Goal: Task Accomplishment & Management: Complete application form

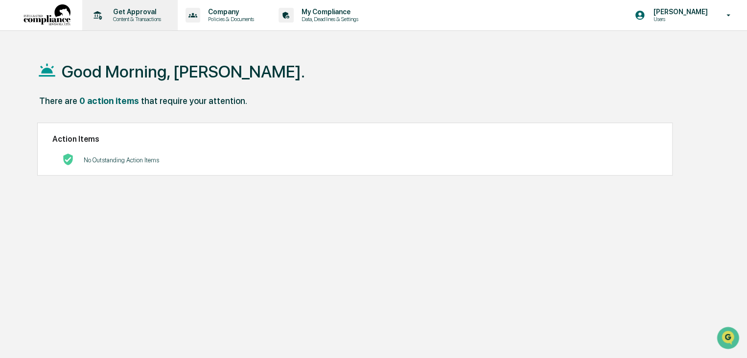
click at [141, 18] on p "Content & Transactions" at bounding box center [135, 19] width 61 height 7
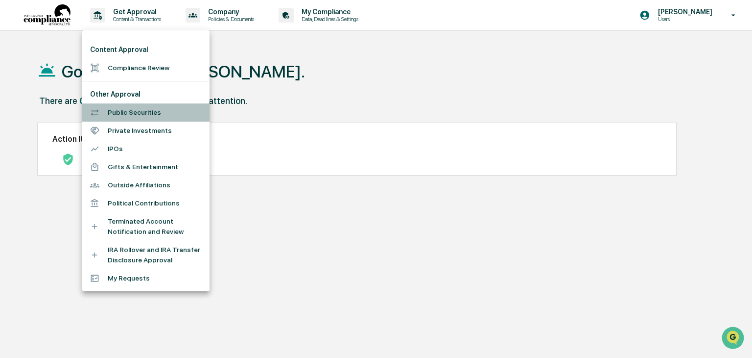
click at [136, 112] on li "Public Securities" at bounding box center [145, 112] width 127 height 18
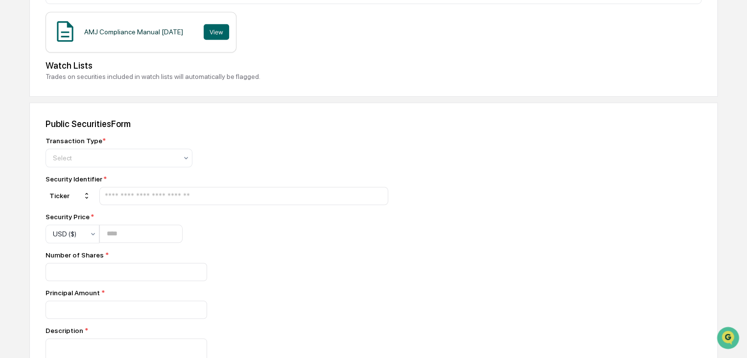
scroll to position [343, 0]
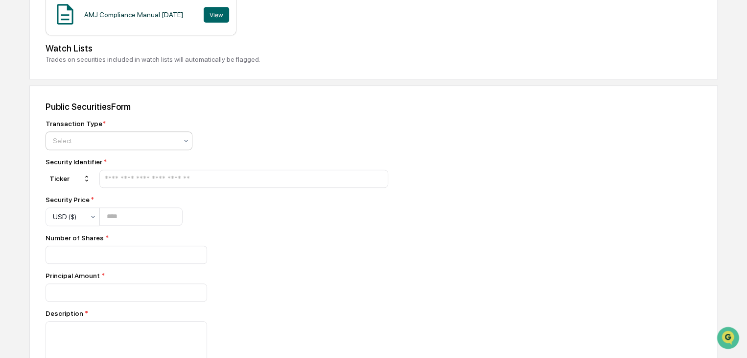
click at [112, 139] on div at bounding box center [115, 141] width 124 height 10
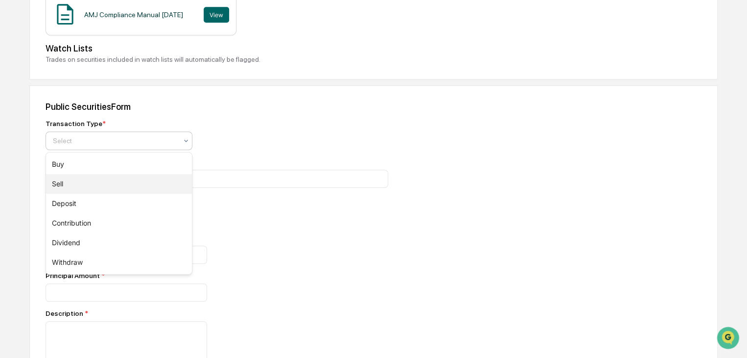
click at [61, 178] on div "Sell" at bounding box center [119, 184] width 146 height 20
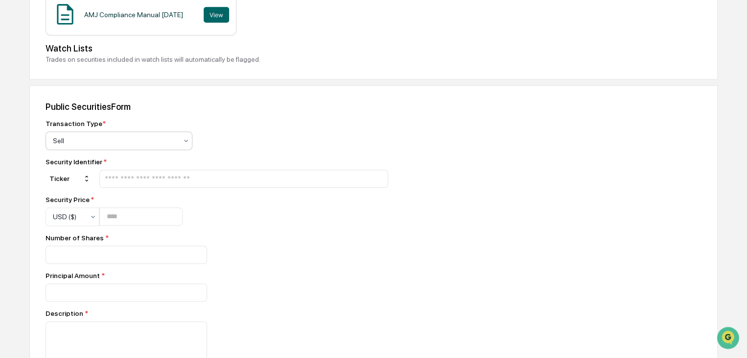
click at [147, 179] on input "text" at bounding box center [244, 178] width 280 height 9
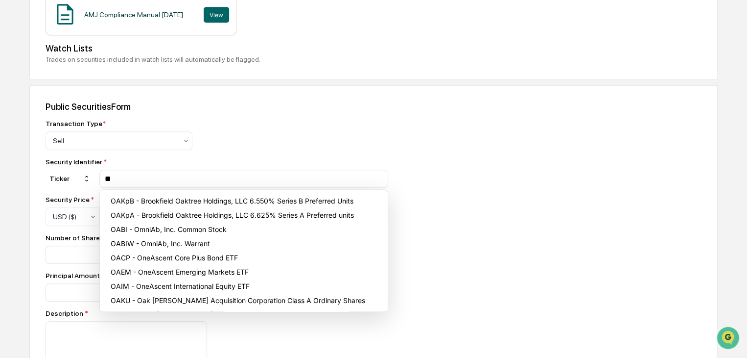
type input "*"
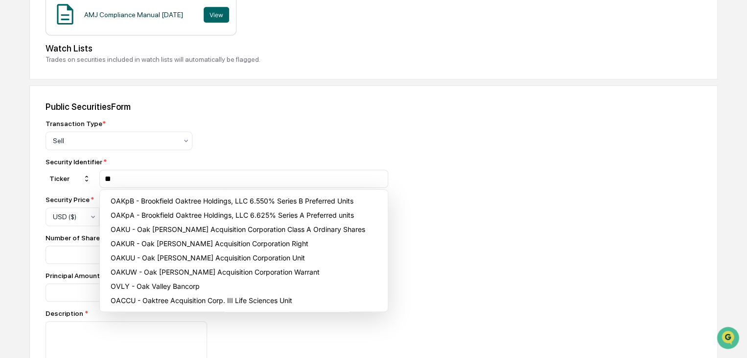
type input "*"
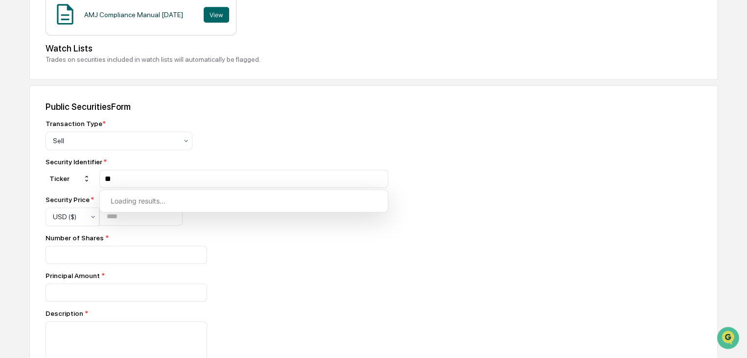
type input "*"
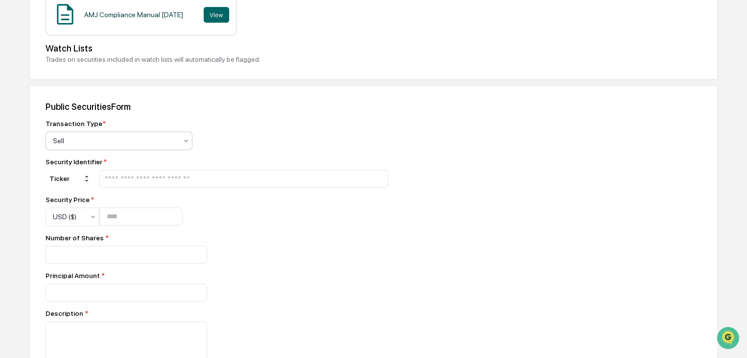
click at [152, 144] on div at bounding box center [115, 141] width 124 height 10
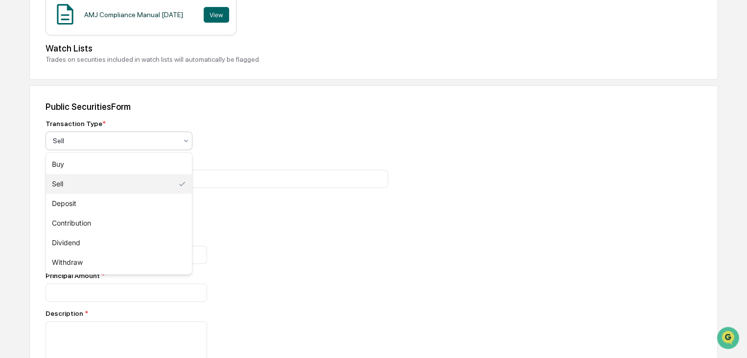
click at [127, 182] on div "Sell" at bounding box center [119, 184] width 146 height 20
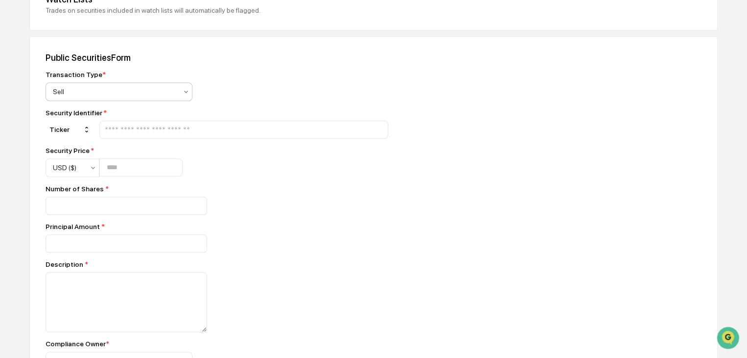
scroll to position [441, 0]
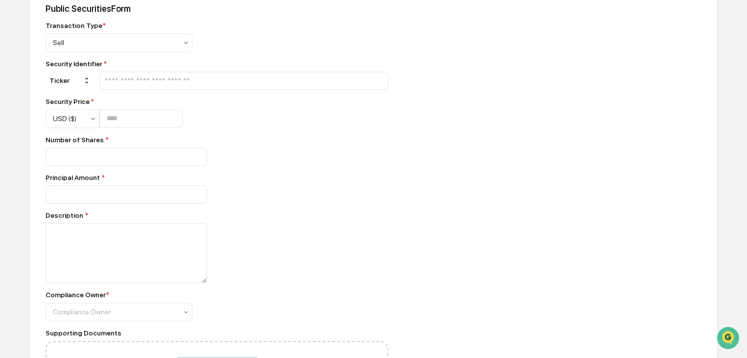
click at [147, 82] on input "text" at bounding box center [244, 80] width 280 height 9
type input "*"
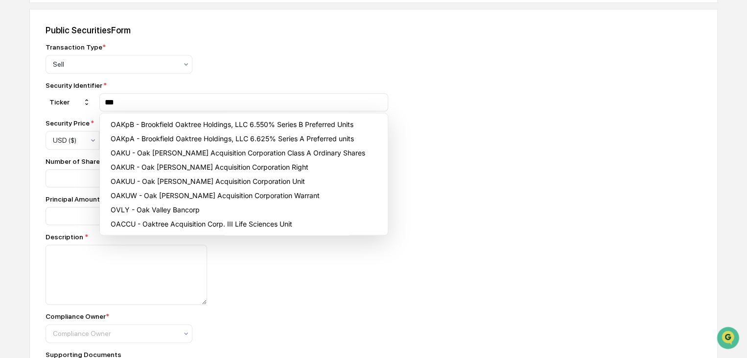
scroll to position [392, 0]
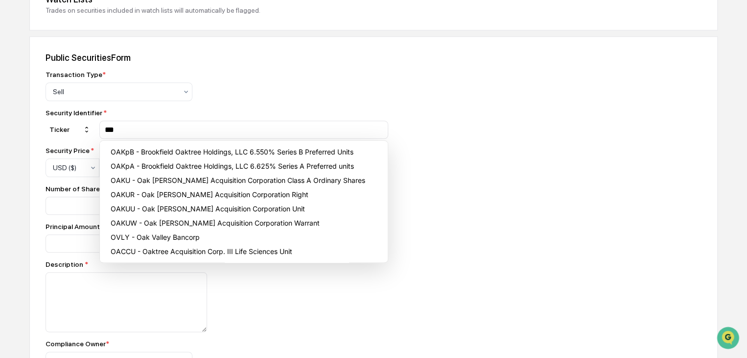
click at [147, 130] on input "***" at bounding box center [244, 129] width 280 height 9
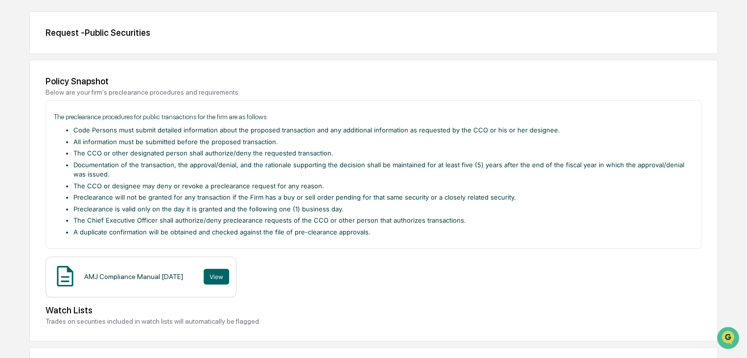
scroll to position [0, 0]
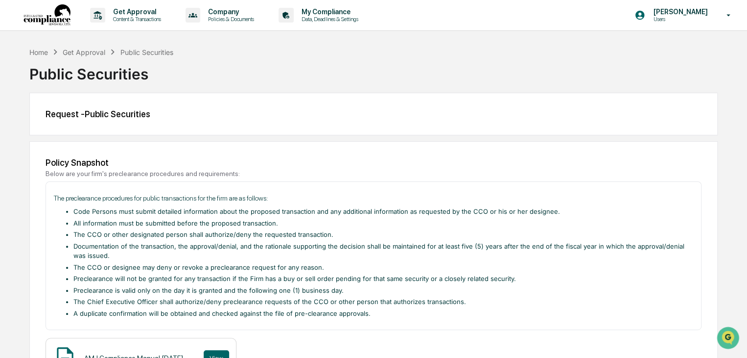
type input "***"
click at [104, 49] on div "Get Approval" at bounding box center [84, 52] width 43 height 8
click at [153, 5] on div "Get Approval Content & Transactions" at bounding box center [129, 15] width 86 height 30
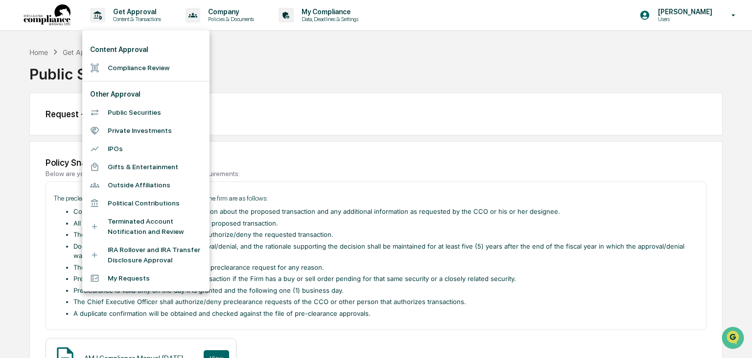
click at [139, 128] on li "Private Investments" at bounding box center [145, 130] width 127 height 18
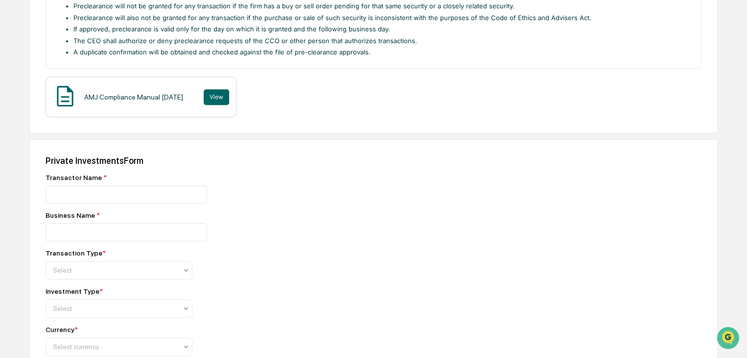
scroll to position [294, 0]
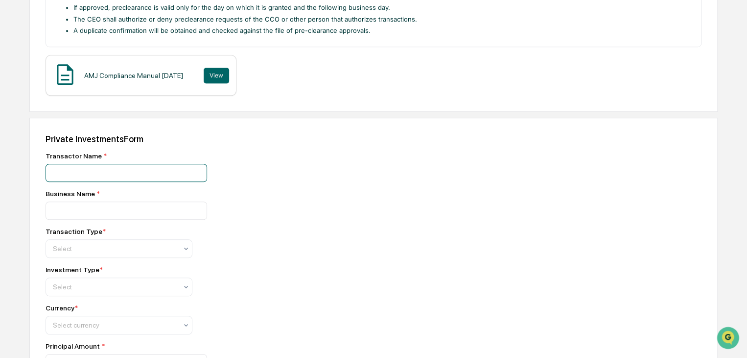
click at [103, 175] on input at bounding box center [127, 173] width 162 height 18
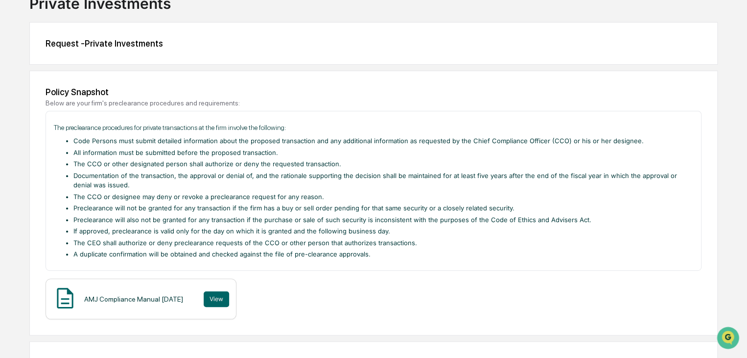
scroll to position [0, 0]
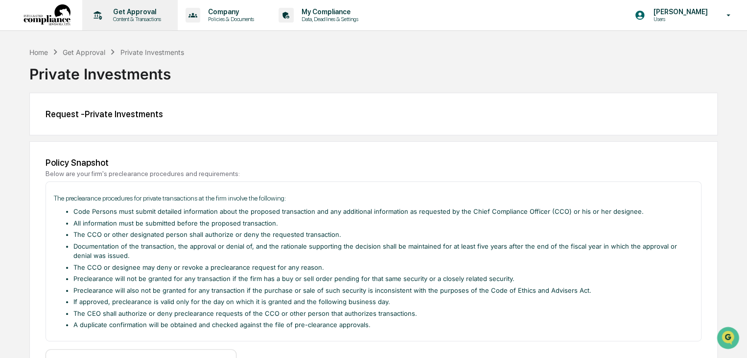
click at [128, 11] on p "Get Approval" at bounding box center [135, 12] width 61 height 8
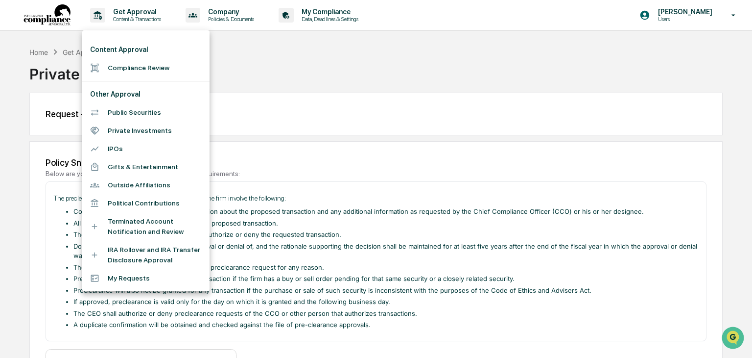
click at [129, 115] on li "Public Securities" at bounding box center [145, 112] width 127 height 18
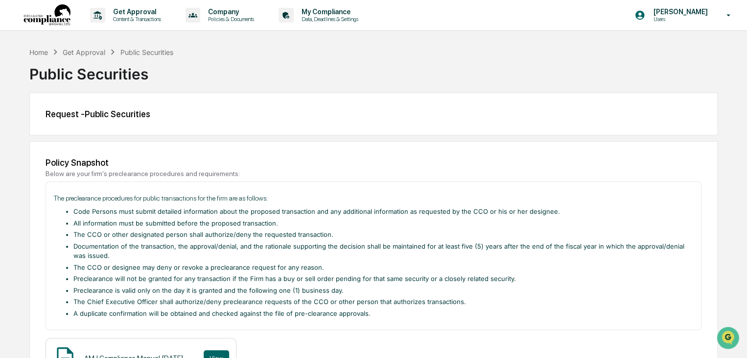
scroll to position [294, 0]
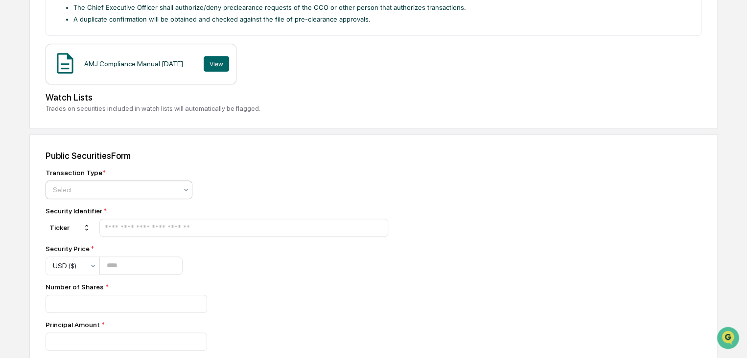
click at [108, 197] on div "Select" at bounding box center [119, 189] width 147 height 19
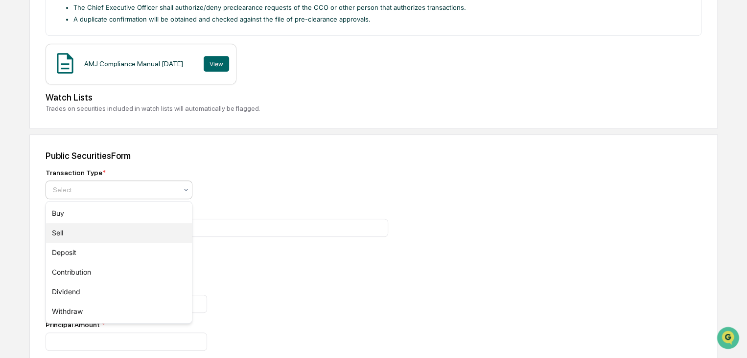
click at [74, 232] on div "Sell" at bounding box center [119, 233] width 146 height 20
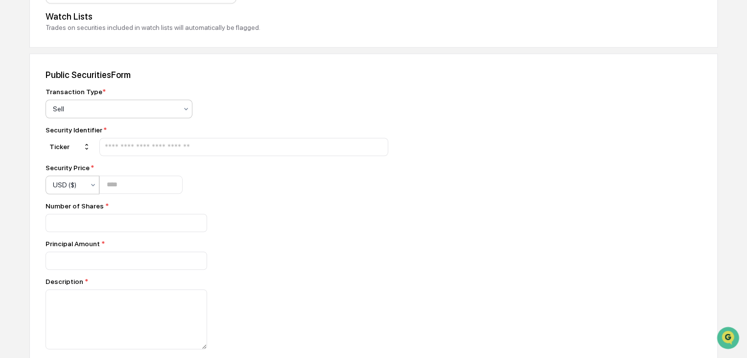
scroll to position [392, 0]
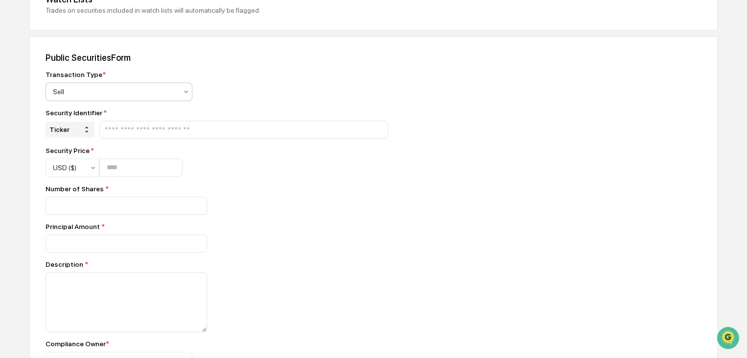
click at [73, 134] on div "Ticker" at bounding box center [70, 129] width 49 height 16
click at [68, 160] on div "CUSIP" at bounding box center [61, 162] width 20 height 8
click at [146, 129] on input "text" at bounding box center [244, 129] width 280 height 9
click at [78, 128] on div "CUSIP" at bounding box center [70, 129] width 49 height 16
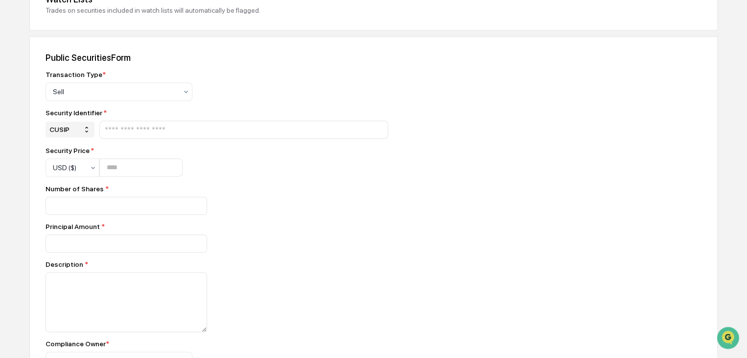
click at [62, 127] on div "CUSIP" at bounding box center [70, 129] width 49 height 16
click at [63, 148] on div "Ticker" at bounding box center [59, 148] width 19 height 8
click at [132, 137] on div at bounding box center [243, 129] width 289 height 18
click at [127, 128] on input "text" at bounding box center [244, 129] width 280 height 9
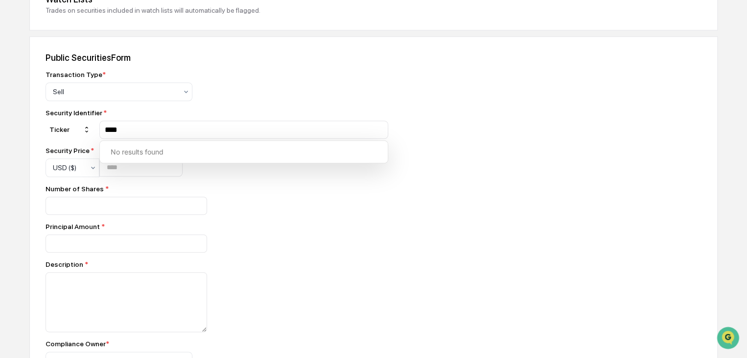
drag, startPoint x: 127, startPoint y: 128, endPoint x: 117, endPoint y: 129, distance: 10.3
click at [117, 129] on input "****" at bounding box center [244, 129] width 280 height 9
click at [123, 133] on input "****" at bounding box center [244, 129] width 280 height 9
click at [127, 131] on input "****" at bounding box center [244, 129] width 280 height 9
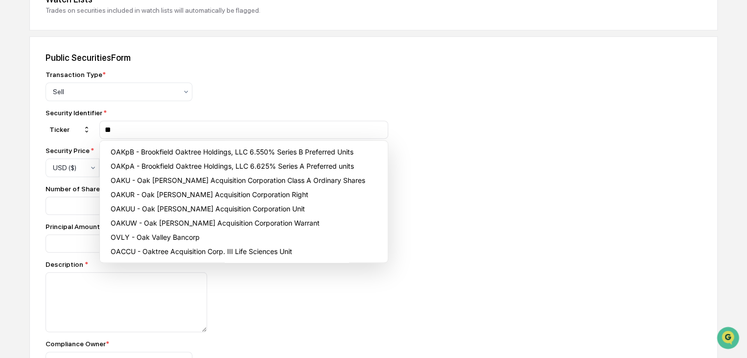
type input "*"
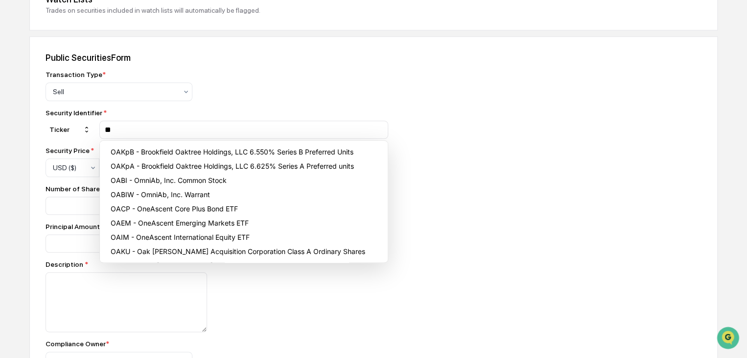
type input "*"
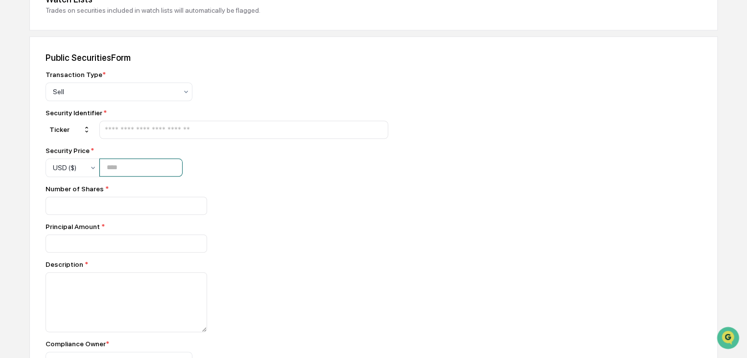
click at [119, 167] on input "number" at bounding box center [140, 167] width 83 height 18
click at [89, 167] on icon at bounding box center [93, 168] width 8 height 8
click at [129, 168] on input "number" at bounding box center [140, 167] width 83 height 18
click at [110, 215] on input "number" at bounding box center [127, 205] width 162 height 18
click at [128, 124] on div at bounding box center [243, 129] width 289 height 18
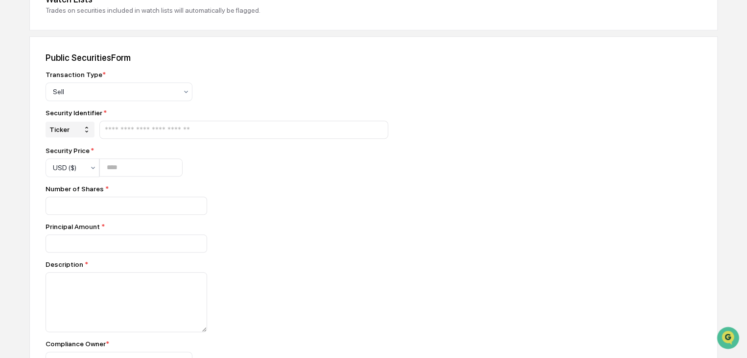
click at [79, 132] on div "Ticker" at bounding box center [70, 129] width 49 height 16
click at [72, 158] on div "CUSIP" at bounding box center [71, 162] width 46 height 12
click at [142, 134] on input "text" at bounding box center [244, 129] width 280 height 9
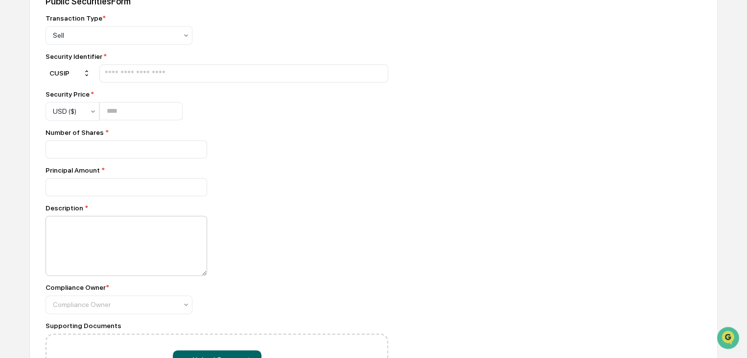
scroll to position [389, 0]
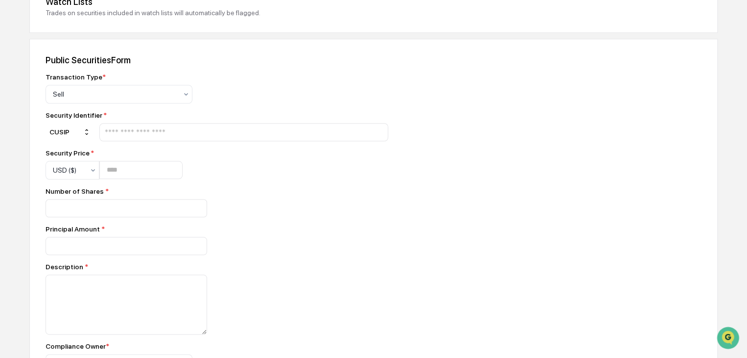
click at [134, 127] on input "text" at bounding box center [244, 131] width 280 height 9
click at [142, 128] on input "text" at bounding box center [244, 131] width 280 height 9
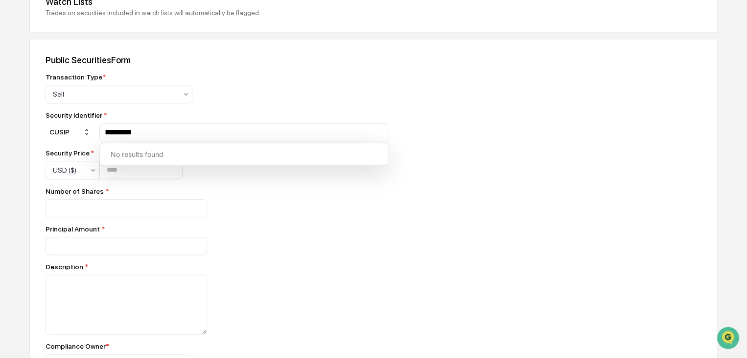
type input "*********"
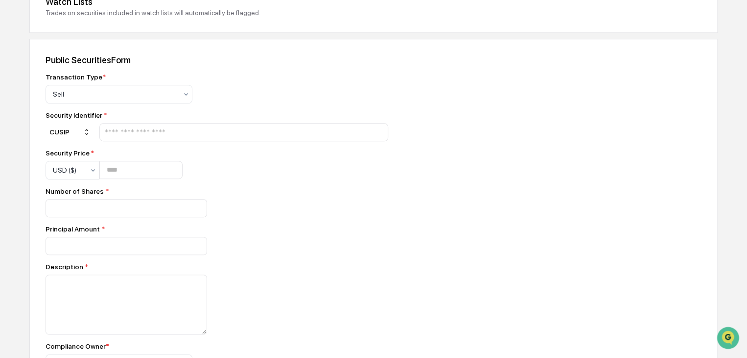
click at [158, 131] on input "text" at bounding box center [244, 131] width 280 height 9
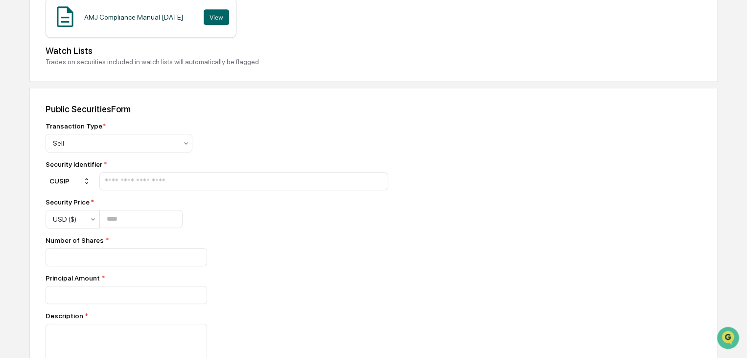
click at [162, 183] on input "text" at bounding box center [244, 180] width 280 height 9
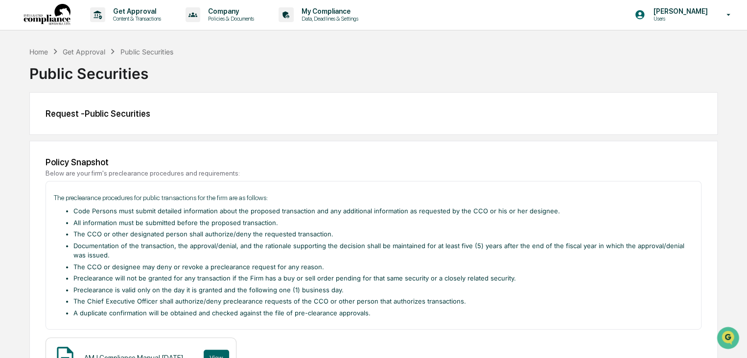
scroll to position [0, 0]
click at [134, 11] on p "Get Approval" at bounding box center [135, 12] width 61 height 8
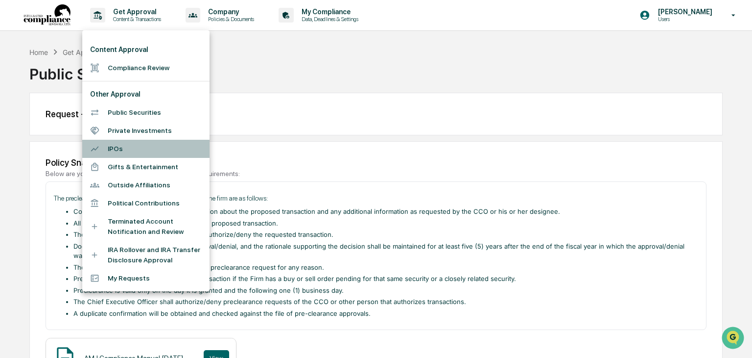
click at [135, 149] on li "IPOs" at bounding box center [145, 149] width 127 height 18
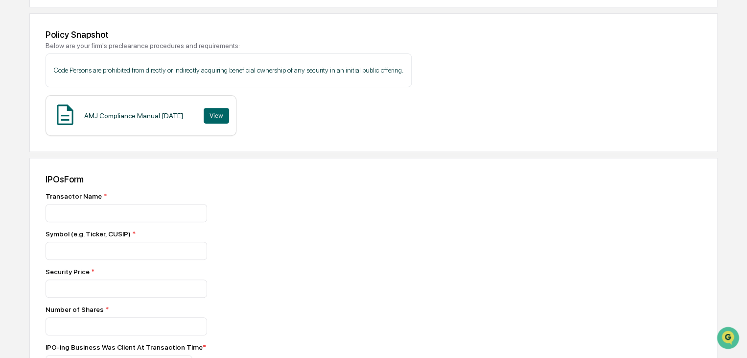
scroll to position [147, 0]
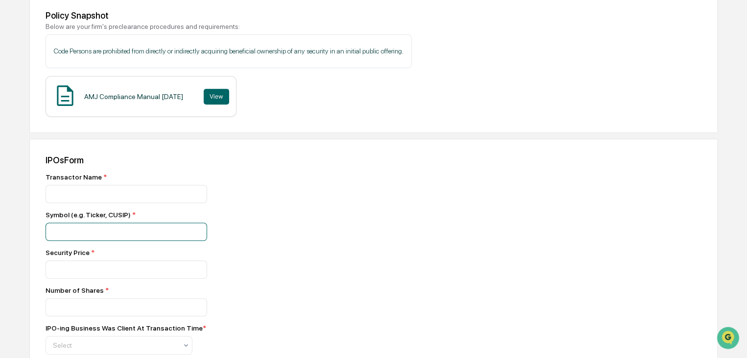
click at [96, 203] on input at bounding box center [127, 194] width 162 height 18
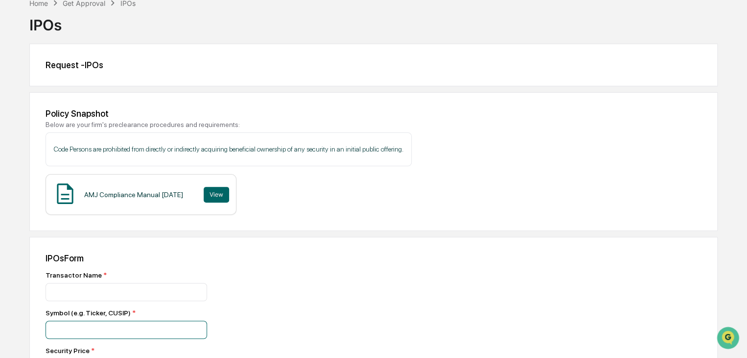
scroll to position [0, 0]
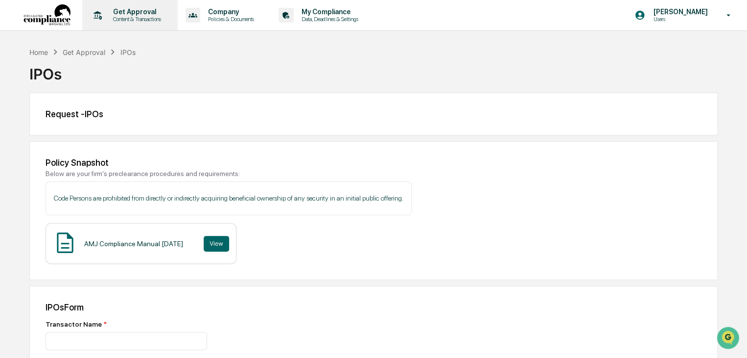
click at [142, 18] on p "Content & Transactions" at bounding box center [135, 19] width 61 height 7
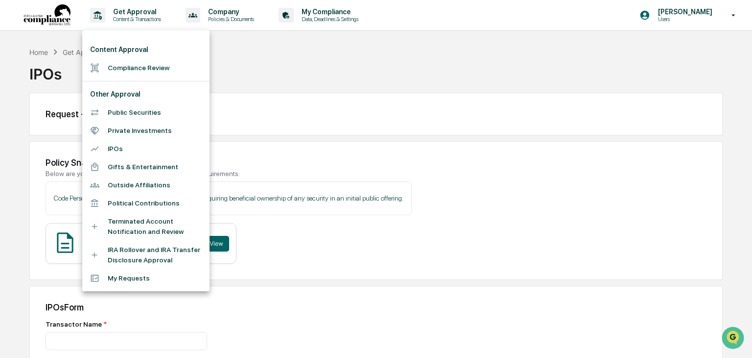
click at [130, 116] on li "Public Securities" at bounding box center [145, 112] width 127 height 18
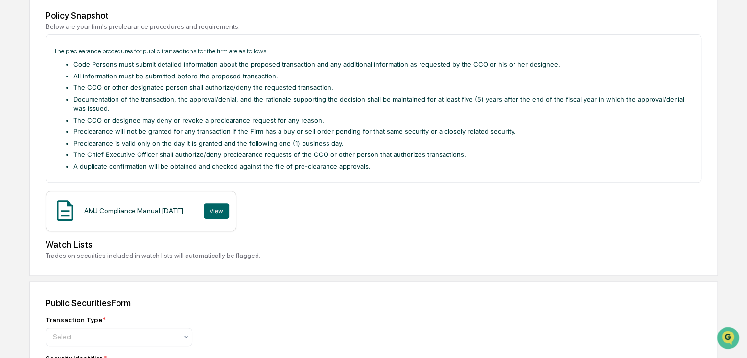
scroll to position [343, 0]
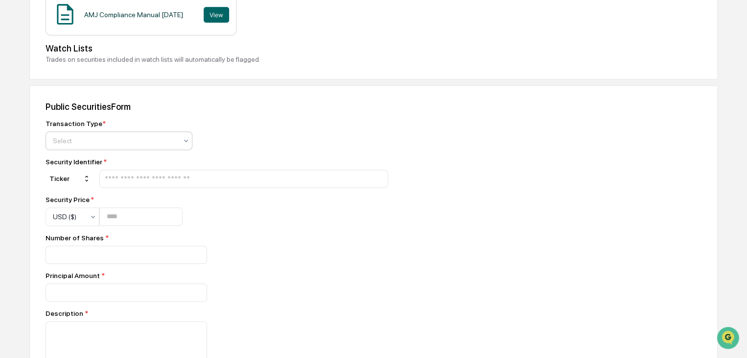
click at [124, 147] on div "Select" at bounding box center [119, 140] width 147 height 19
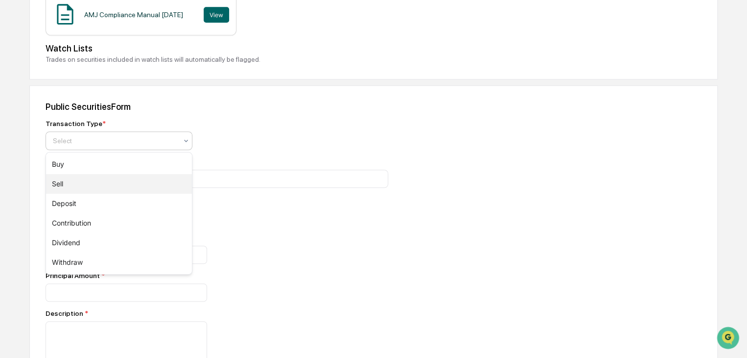
click at [90, 179] on div "Sell" at bounding box center [119, 184] width 146 height 20
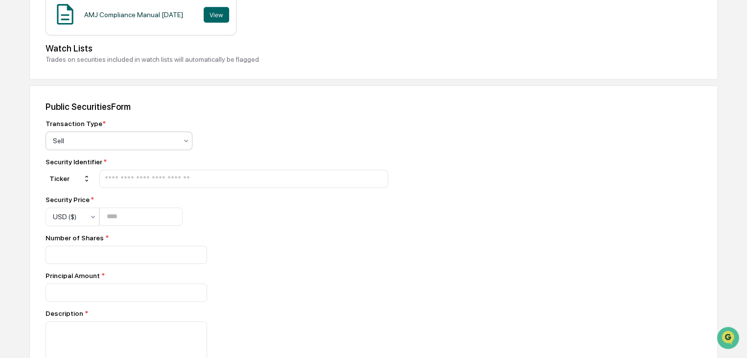
click at [218, 182] on input "text" at bounding box center [244, 178] width 280 height 9
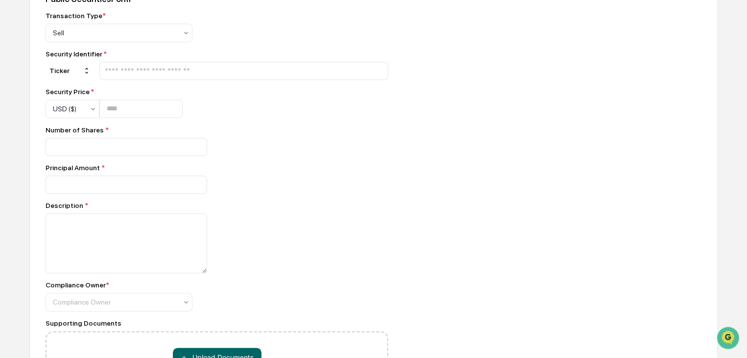
scroll to position [536, 0]
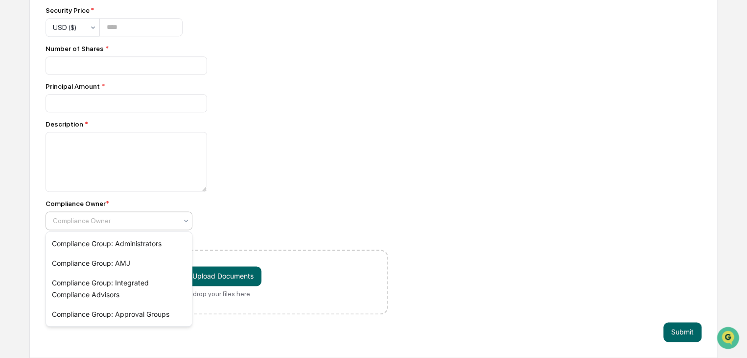
click at [106, 216] on div at bounding box center [115, 221] width 124 height 10
click at [345, 200] on div "Compliance Owner *" at bounding box center [217, 203] width 343 height 8
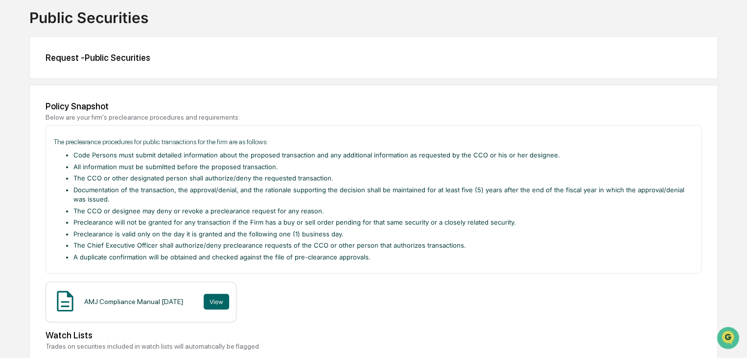
scroll to position [0, 0]
